Goal: Task Accomplishment & Management: Complete application form

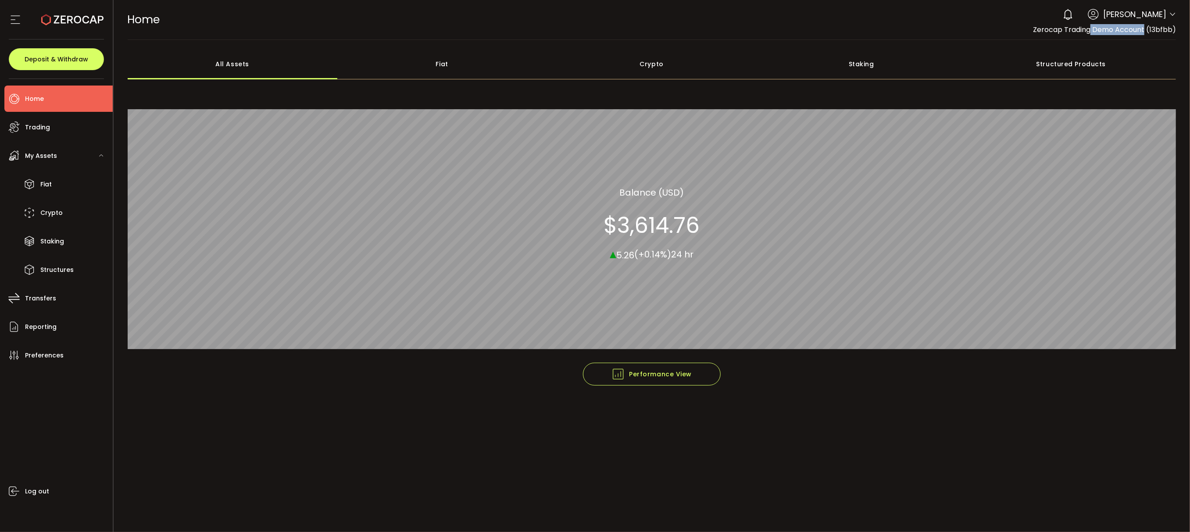
drag, startPoint x: 1033, startPoint y: 31, endPoint x: 1081, endPoint y: 36, distance: 48.5
click at [1081, 36] on div "HOME Buy Power $0.00 USD Home Home Your verification is pending 0 [PERSON_NAME]…" at bounding box center [652, 19] width 1048 height 39
click at [73, 216] on li "Crypto" at bounding box center [58, 213] width 108 height 26
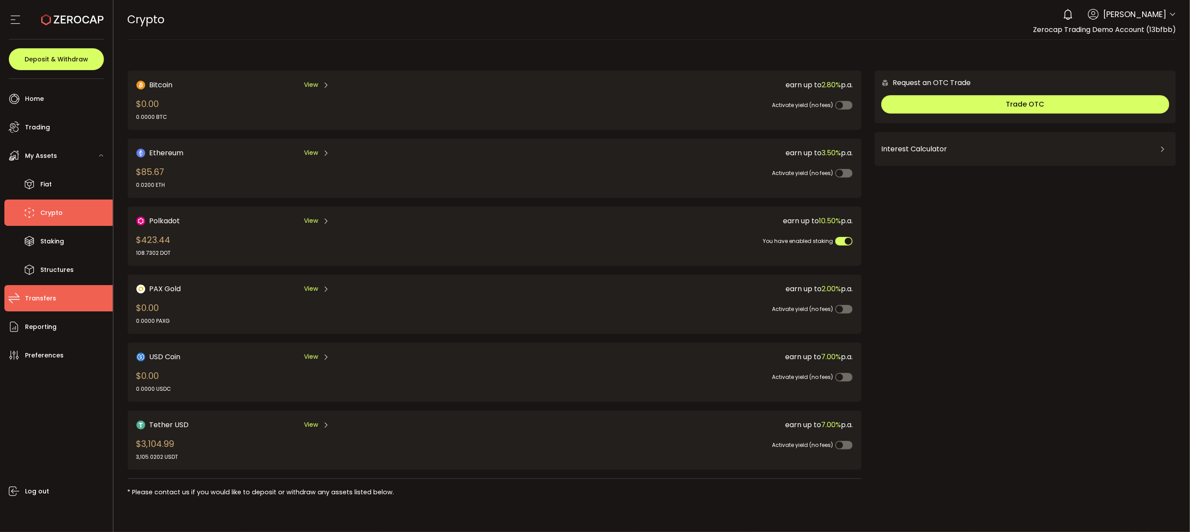
click at [55, 294] on li "Transfers" at bounding box center [58, 298] width 108 height 26
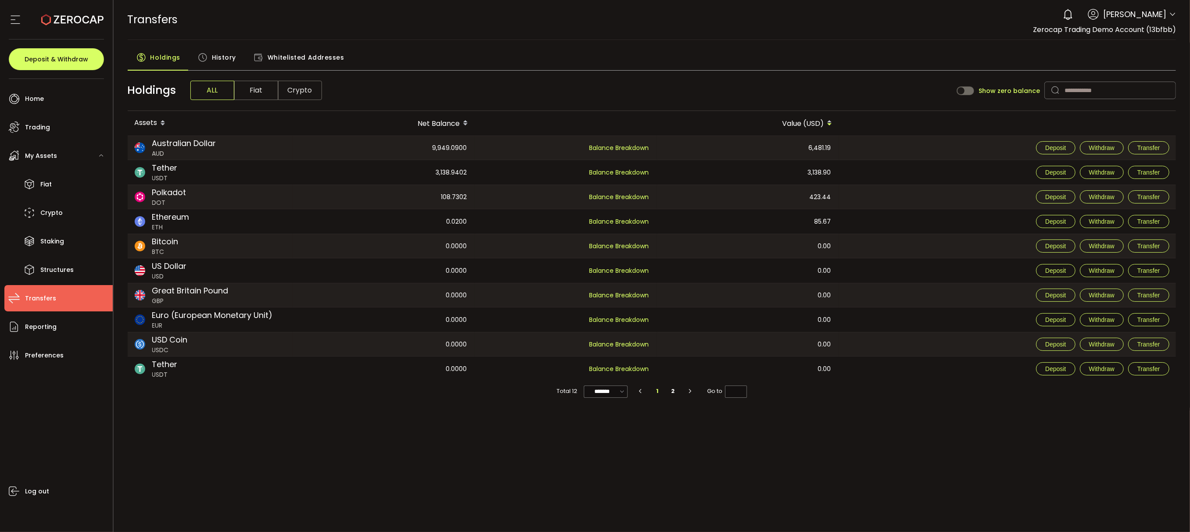
click at [307, 58] on span "Whitelisted Addresses" at bounding box center [305, 58] width 77 height 18
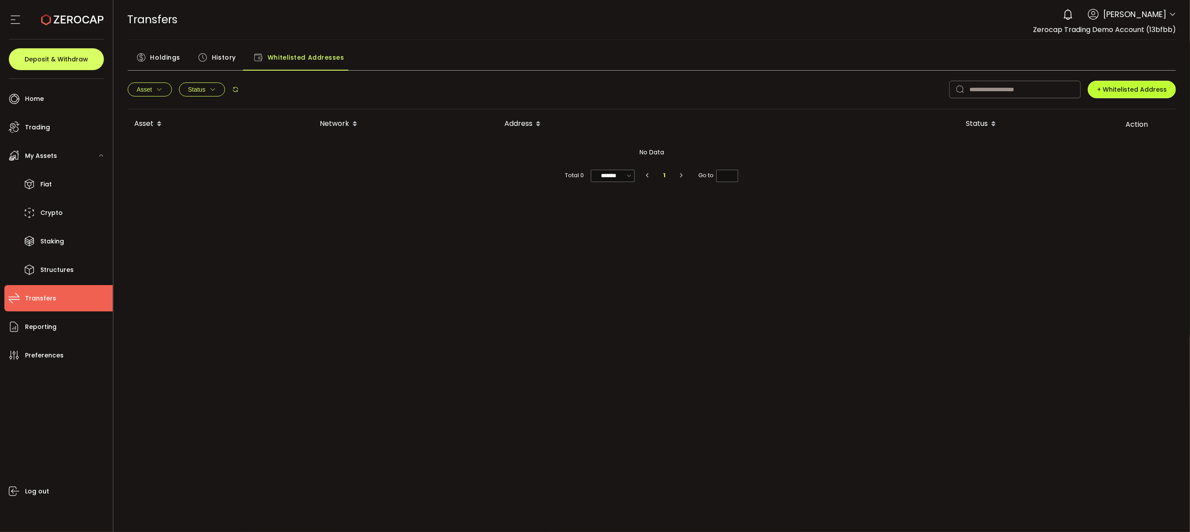
click at [1108, 90] on span "+ Whitelisted Address" at bounding box center [1132, 89] width 70 height 9
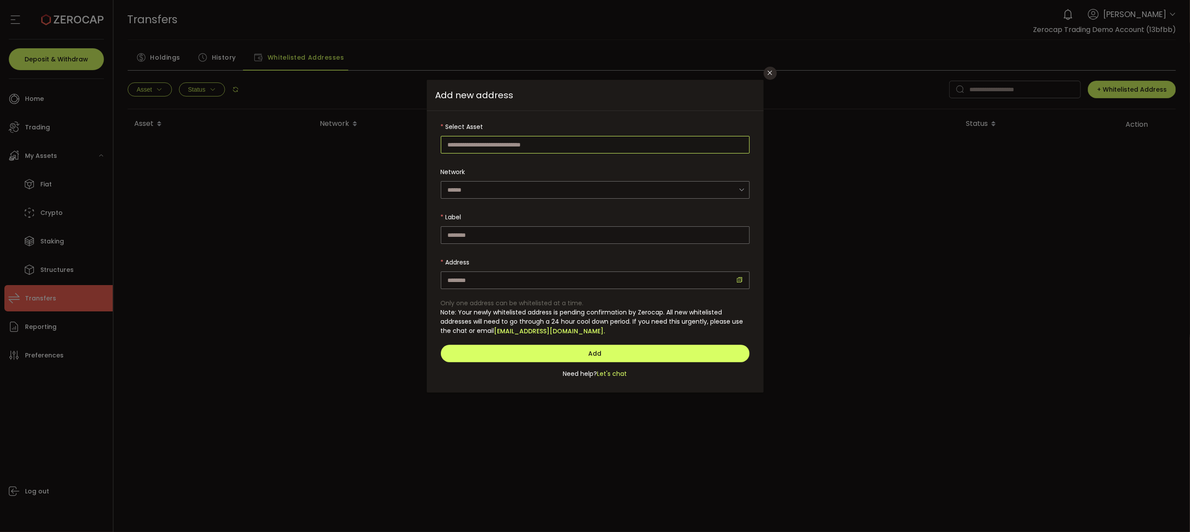
click at [534, 146] on input "dialog" at bounding box center [595, 145] width 309 height 18
click at [572, 116] on div "Select Asset Network No data Label Address Only one address can be whitelisted …" at bounding box center [595, 252] width 337 height 282
click at [770, 71] on icon "Close" at bounding box center [769, 72] width 7 height 7
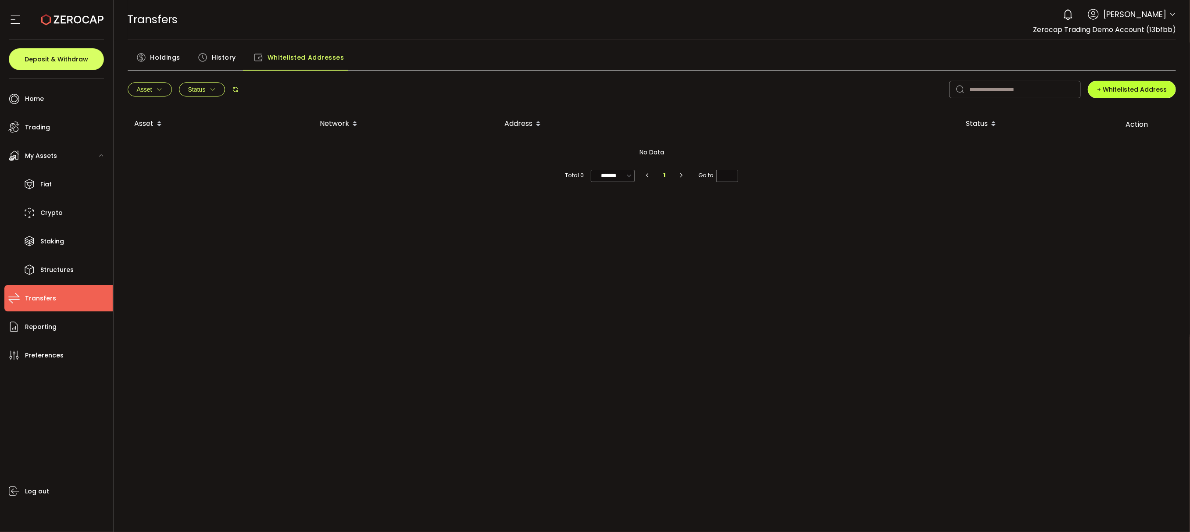
click at [1132, 93] on span "+ Whitelisted Address" at bounding box center [1132, 89] width 70 height 9
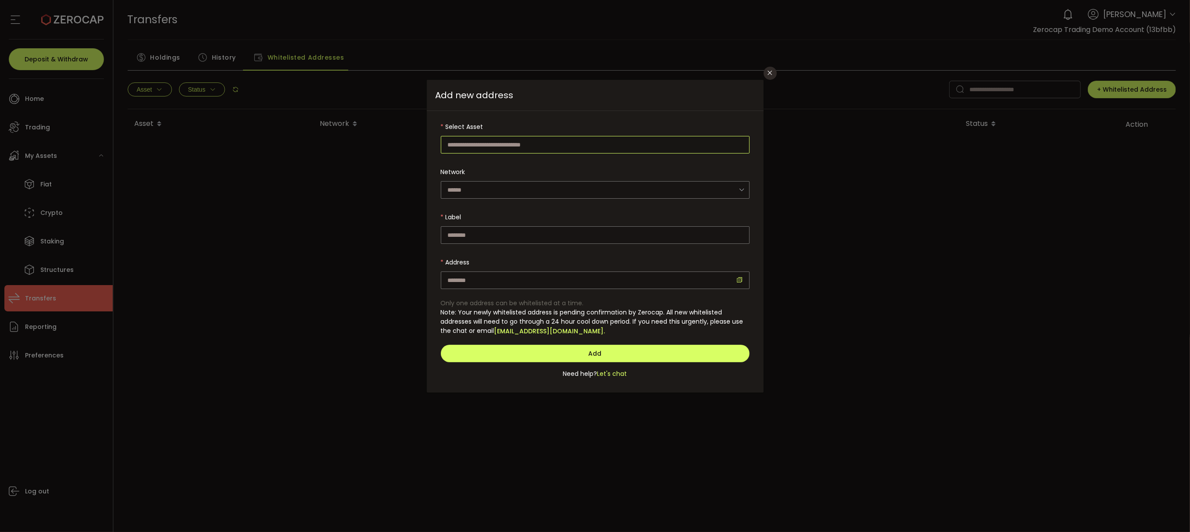
click at [542, 143] on input "dialog" at bounding box center [595, 145] width 309 height 18
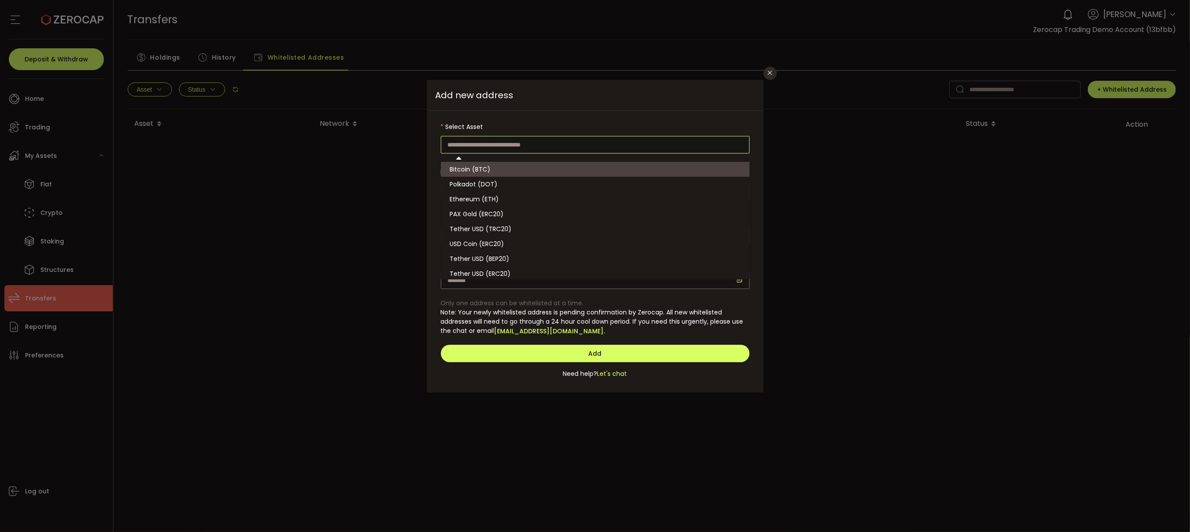
click at [528, 124] on div "dialog" at bounding box center [595, 136] width 309 height 36
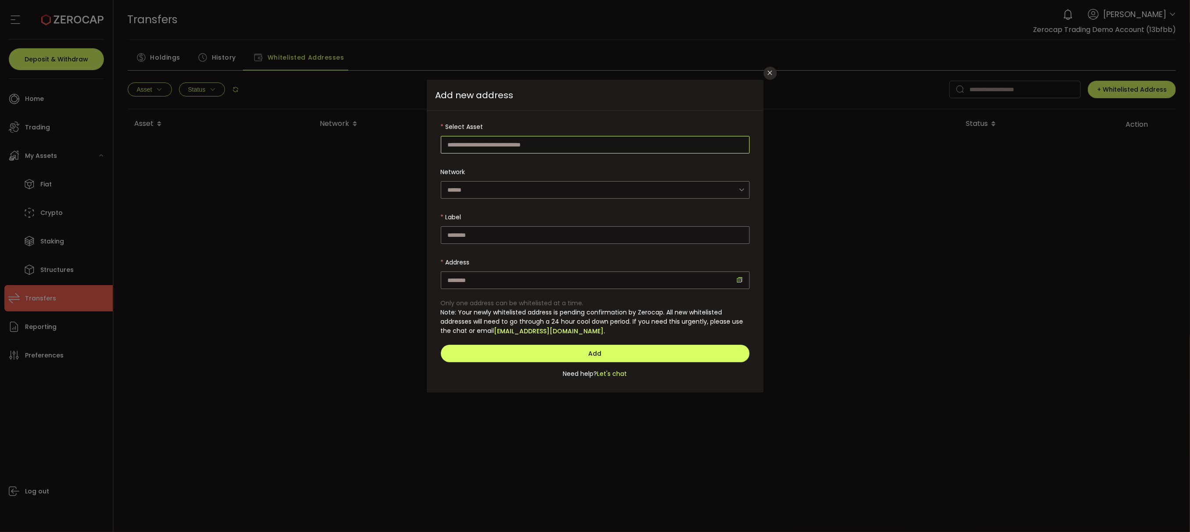
click at [534, 148] on input "dialog" at bounding box center [595, 145] width 309 height 18
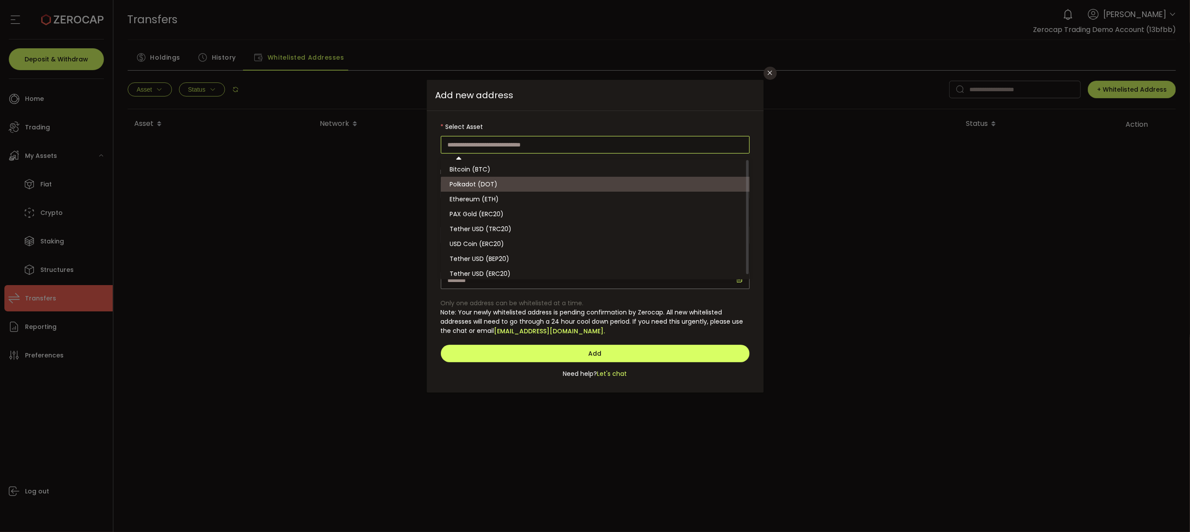
click at [512, 181] on li "Polkadot (DOT)" at bounding box center [596, 184] width 311 height 15
type input "**********"
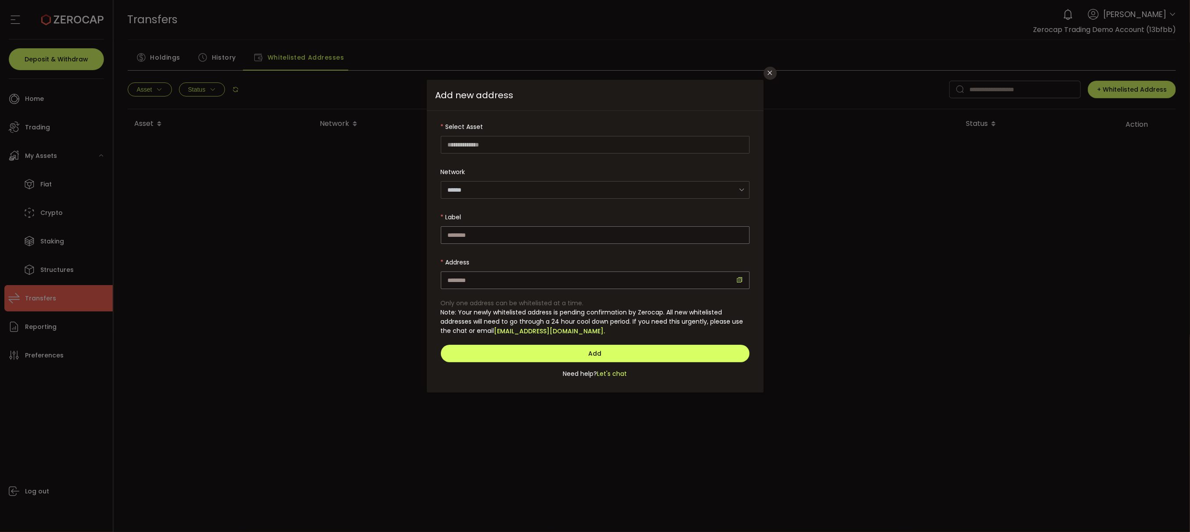
type input "********"
click at [502, 230] on input "dialog" at bounding box center [595, 235] width 309 height 18
drag, startPoint x: 442, startPoint y: 262, endPoint x: 482, endPoint y: 261, distance: 40.4
click at [482, 261] on div "dialog" at bounding box center [595, 271] width 309 height 36
click at [476, 235] on input "dialog" at bounding box center [595, 235] width 309 height 18
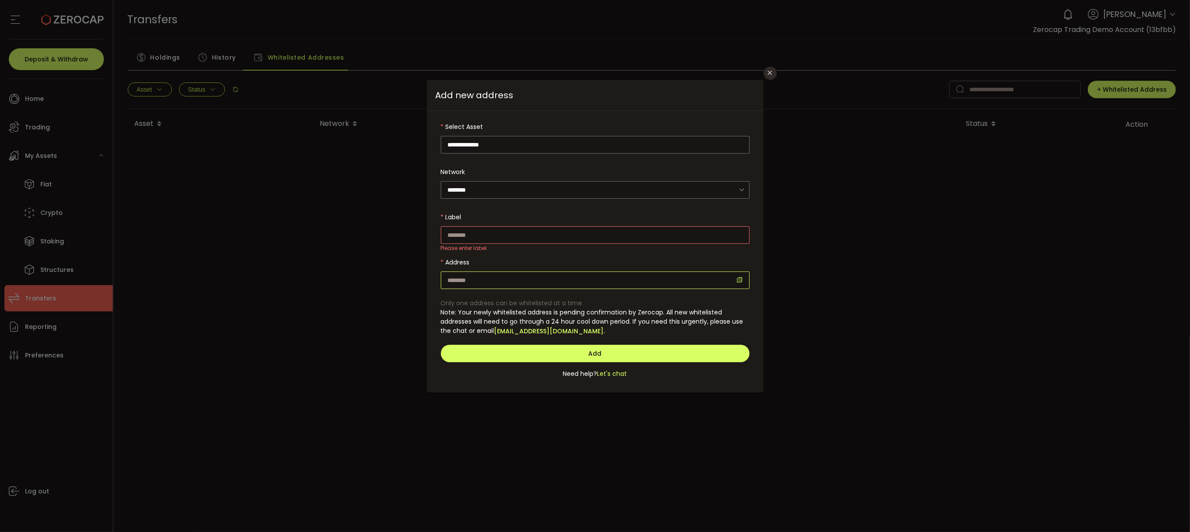
click at [467, 278] on input "dialog" at bounding box center [595, 280] width 309 height 18
click at [485, 239] on input "dialog" at bounding box center [595, 235] width 309 height 18
click at [499, 281] on input "dialog" at bounding box center [595, 280] width 309 height 18
click at [486, 237] on input "dialog" at bounding box center [595, 235] width 309 height 18
click at [515, 259] on div "Address can't be blank." at bounding box center [595, 271] width 309 height 36
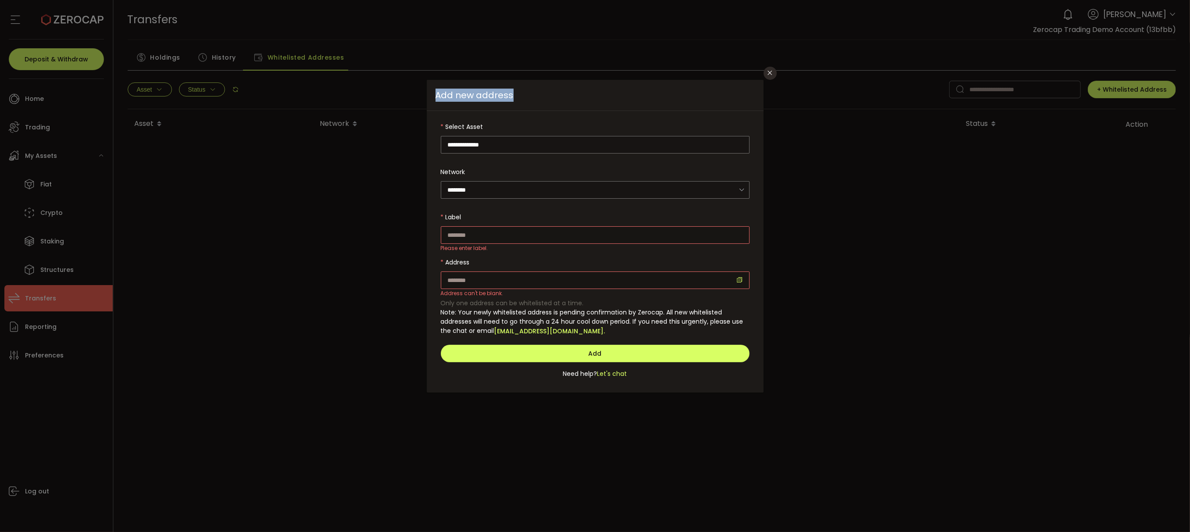
drag, startPoint x: 510, startPoint y: 92, endPoint x: 475, endPoint y: 97, distance: 35.5
click at [379, 93] on div "**********" at bounding box center [595, 266] width 1190 height 532
click at [480, 97] on span "Add new address" at bounding box center [595, 95] width 337 height 31
